Goal: Task Accomplishment & Management: Use online tool/utility

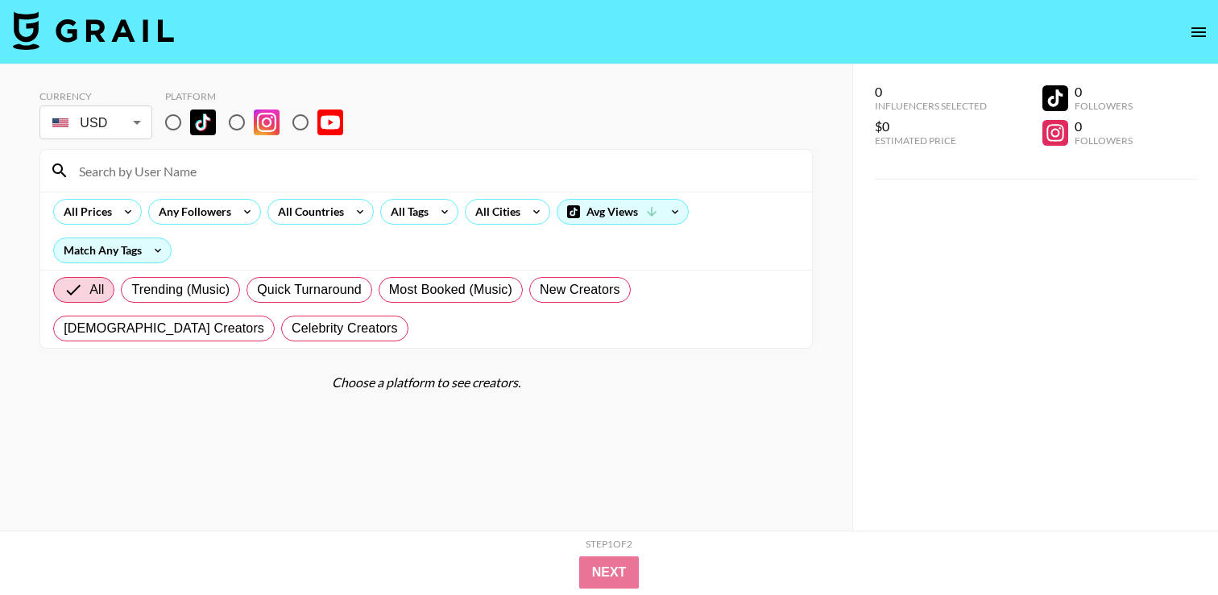
click at [172, 131] on input "radio" at bounding box center [173, 123] width 34 height 34
radio input "true"
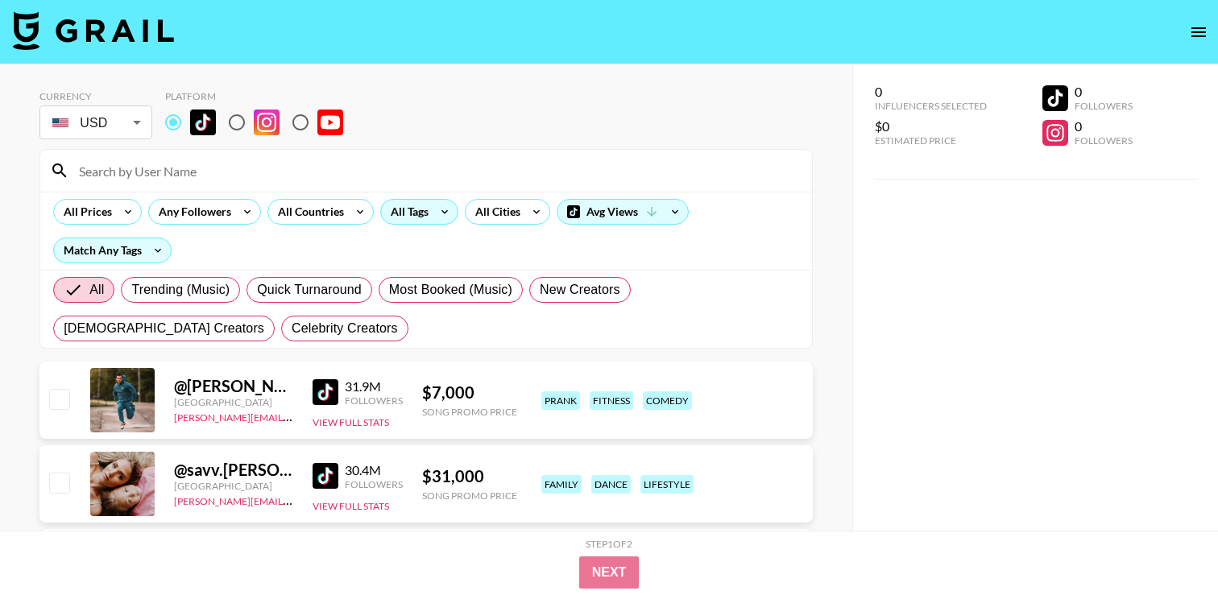
click at [450, 216] on icon at bounding box center [445, 212] width 26 height 24
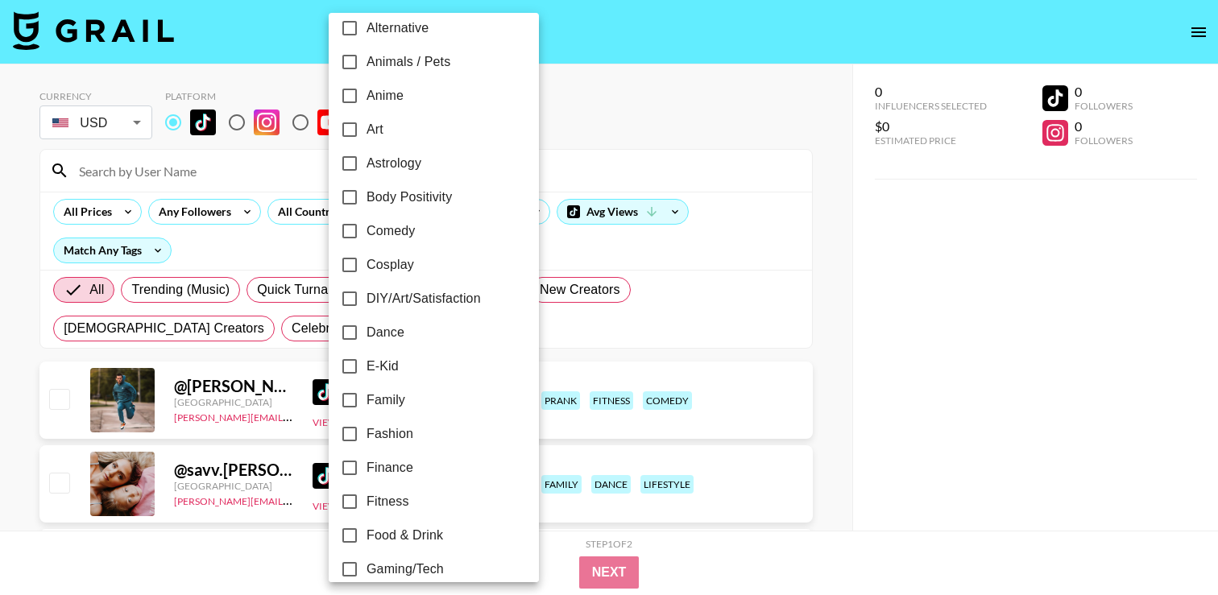
scroll to position [126, 0]
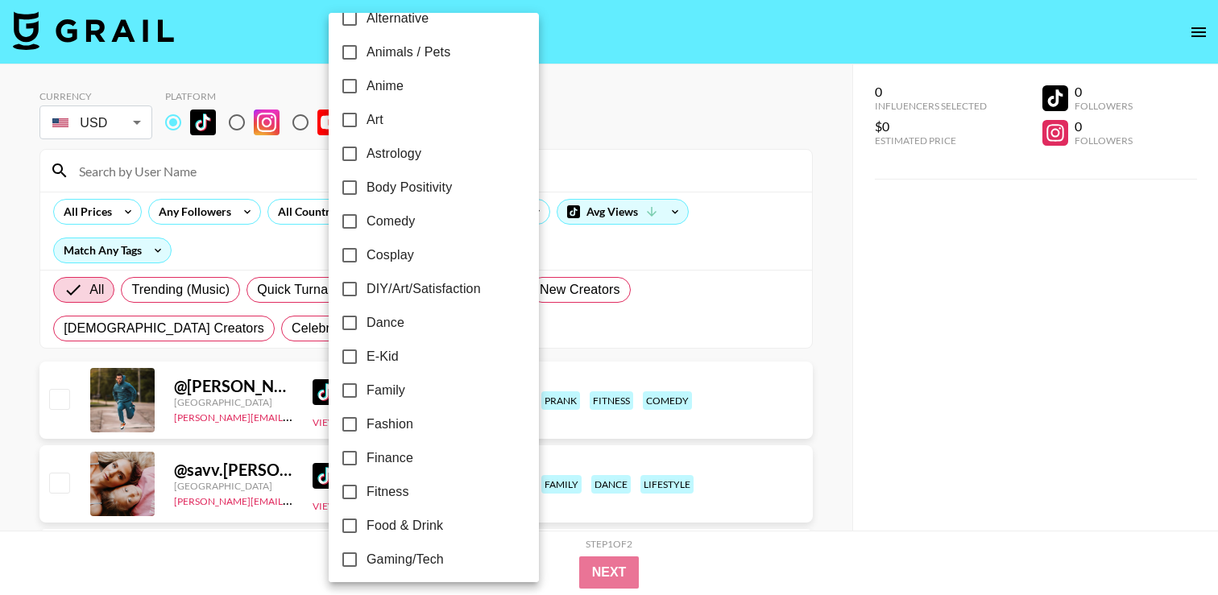
click at [397, 528] on span "Food & Drink" at bounding box center [405, 525] width 77 height 19
click at [367, 528] on input "Food & Drink" at bounding box center [350, 526] width 34 height 34
checkbox input "true"
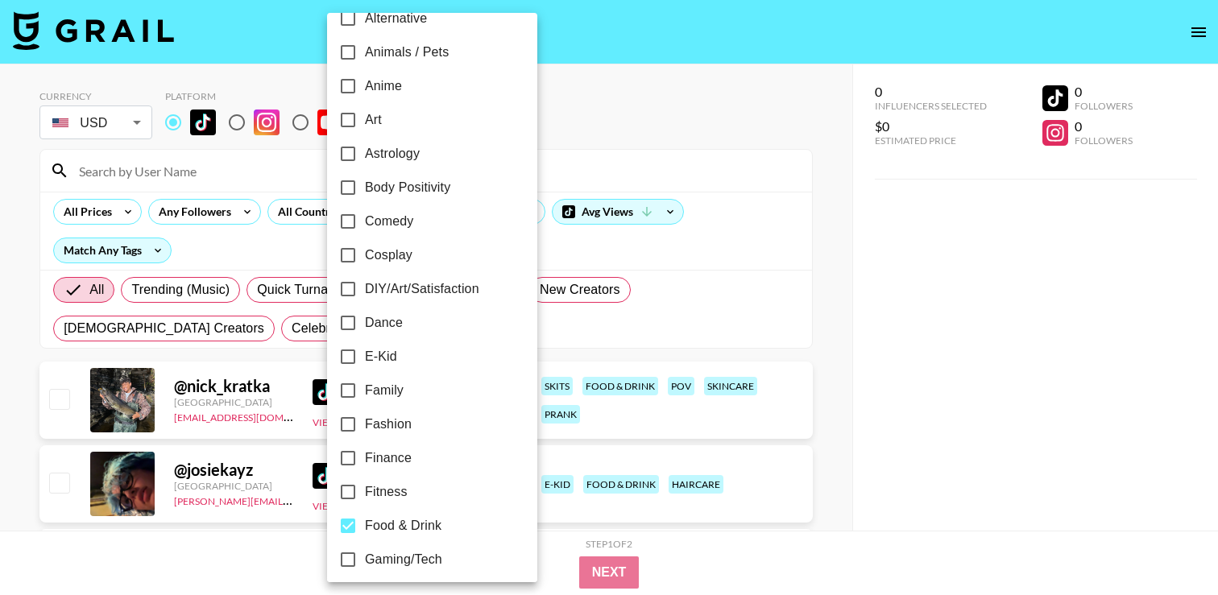
click at [656, 202] on div at bounding box center [609, 297] width 1218 height 595
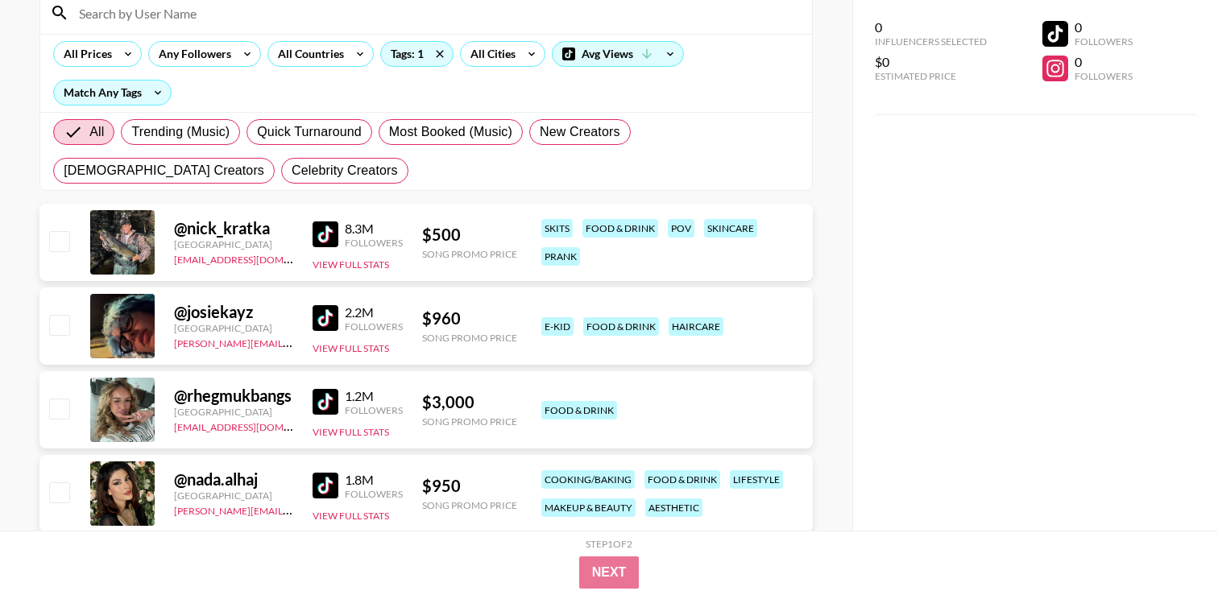
scroll to position [172, 0]
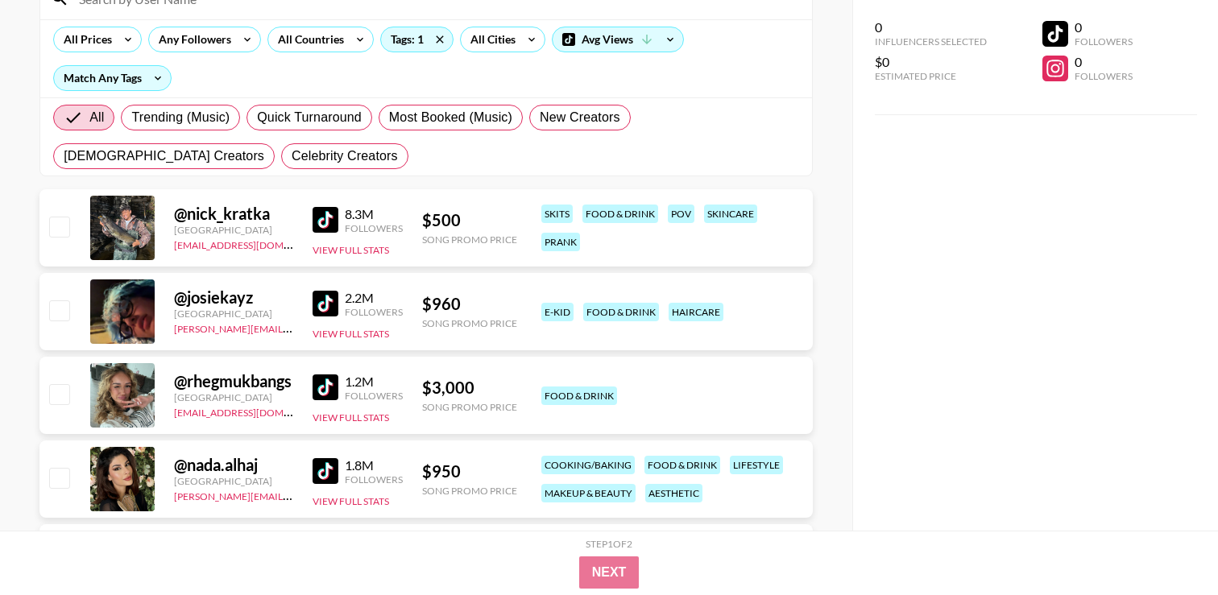
click at [317, 218] on img at bounding box center [326, 220] width 26 height 26
